Goal: Obtain resource: Obtain resource

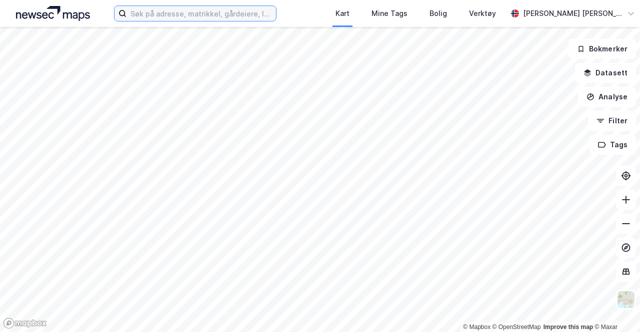
click at [157, 12] on input at bounding box center [200, 13] width 149 height 15
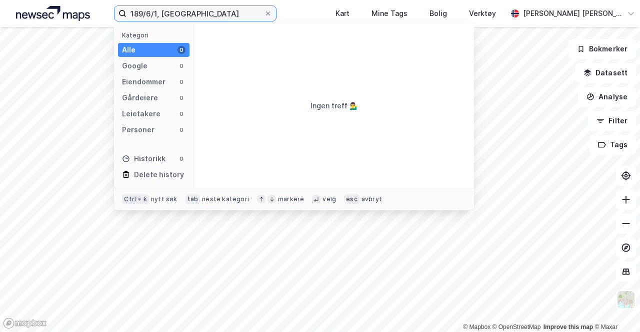
click at [160, 14] on input "189/6/1, [GEOGRAPHIC_DATA]" at bounding box center [194, 13] width 137 height 15
click at [156, 13] on input "189/6/1, [GEOGRAPHIC_DATA]" at bounding box center [194, 13] width 137 height 15
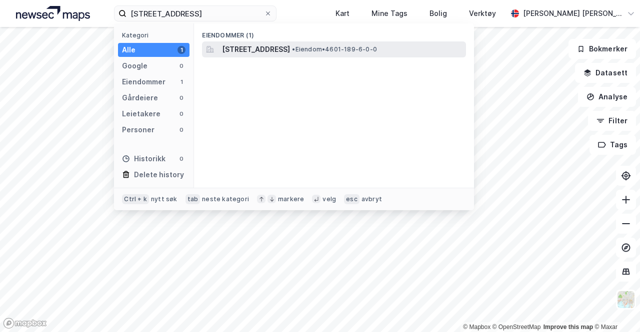
click at [228, 51] on span "[STREET_ADDRESS]" at bounding box center [256, 49] width 68 height 12
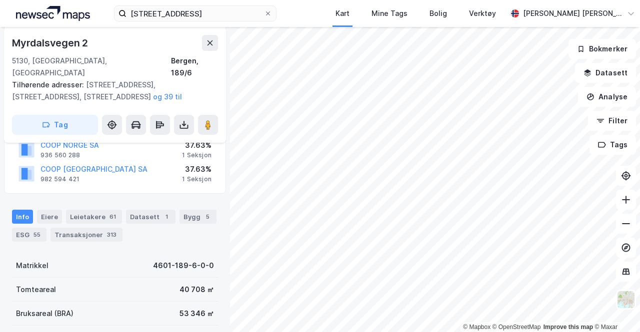
scroll to position [150, 0]
click at [54, 209] on div "Eiere" at bounding box center [49, 216] width 25 height 14
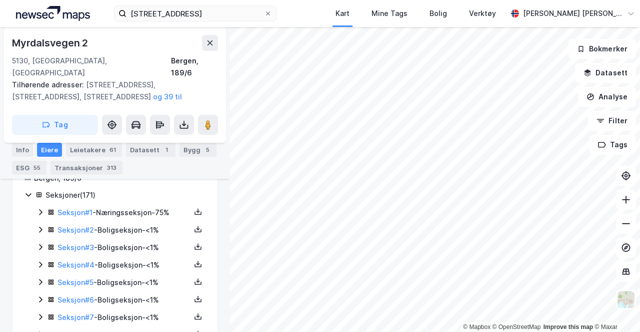
scroll to position [300, 0]
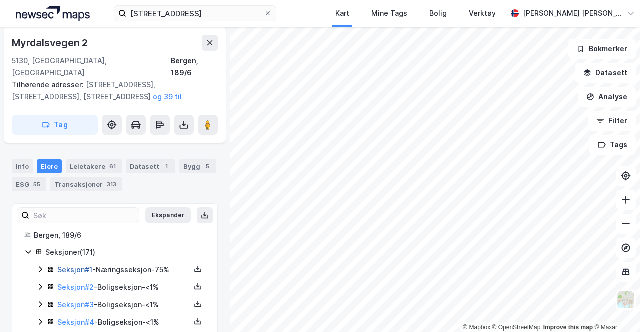
click at [81, 265] on link "Seksjon # 1" at bounding box center [74, 269] width 35 height 8
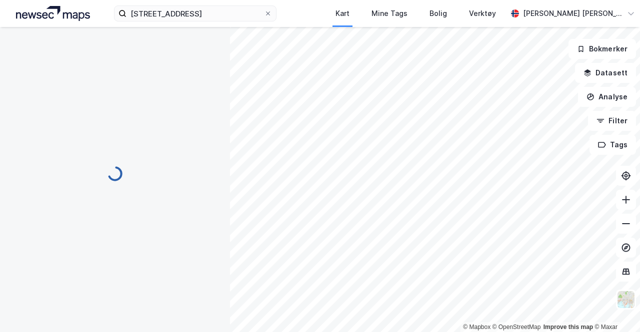
scroll to position [200, 0]
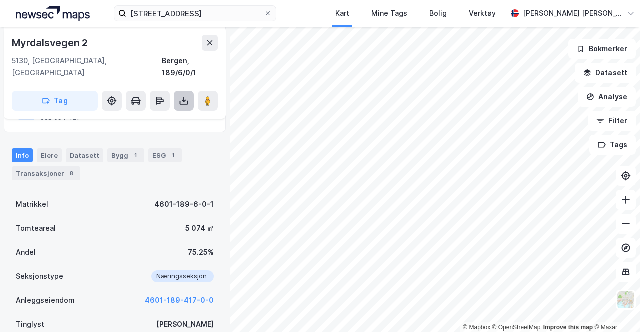
click at [181, 95] on button at bounding box center [184, 101] width 20 height 20
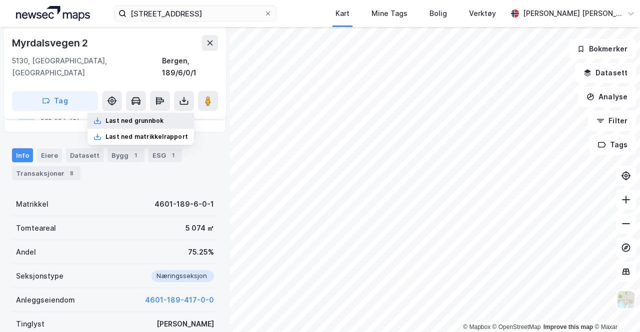
click at [169, 113] on div "Last ned grunnbok" at bounding box center [140, 121] width 106 height 16
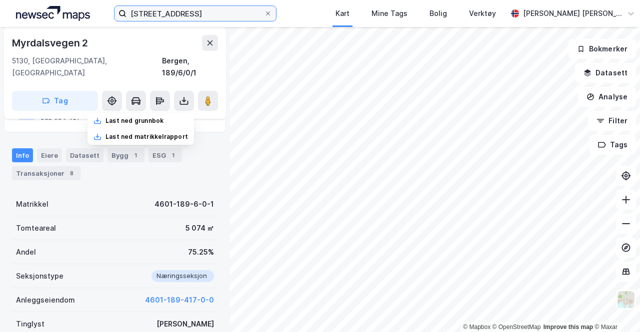
click at [150, 13] on input "[STREET_ADDRESS]" at bounding box center [194, 13] width 137 height 15
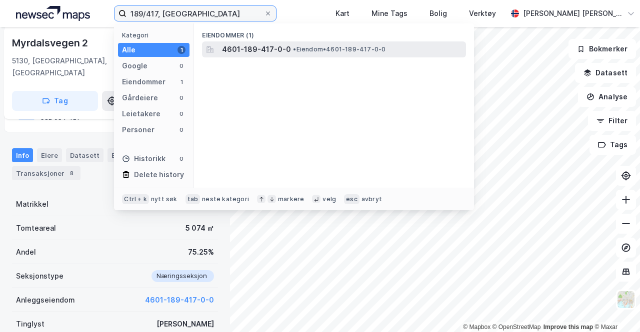
type input "189/417, [GEOGRAPHIC_DATA]"
click at [268, 46] on span "4601-189-417-0-0" at bounding box center [256, 49] width 69 height 12
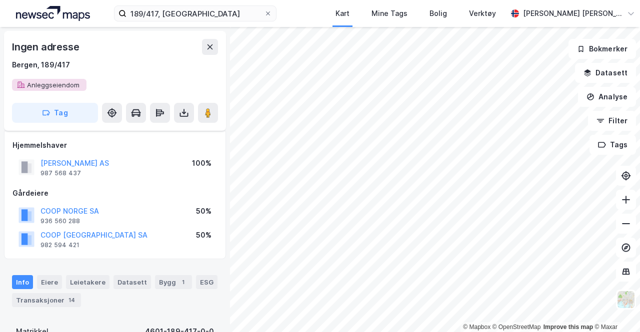
scroll to position [200, 0]
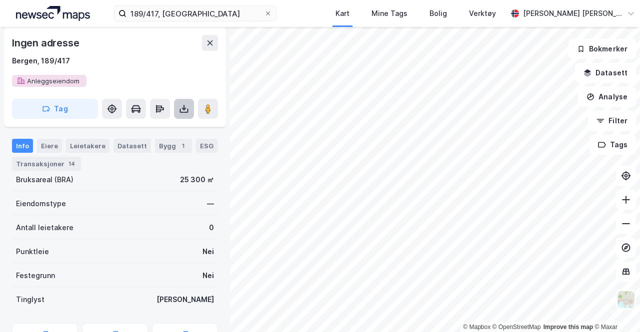
click at [185, 101] on button at bounding box center [184, 109] width 20 height 20
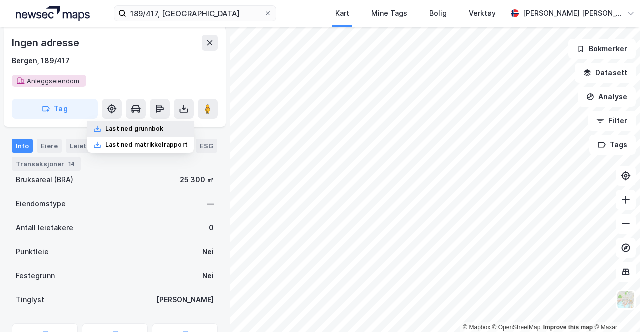
click at [169, 123] on div "Last ned grunnbok" at bounding box center [140, 129] width 106 height 16
